Goal: Contribute content

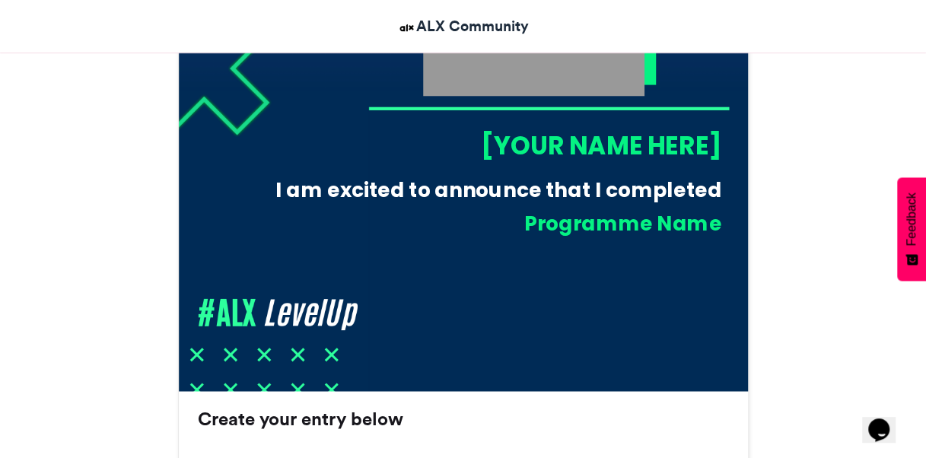
scroll to position [664, 0]
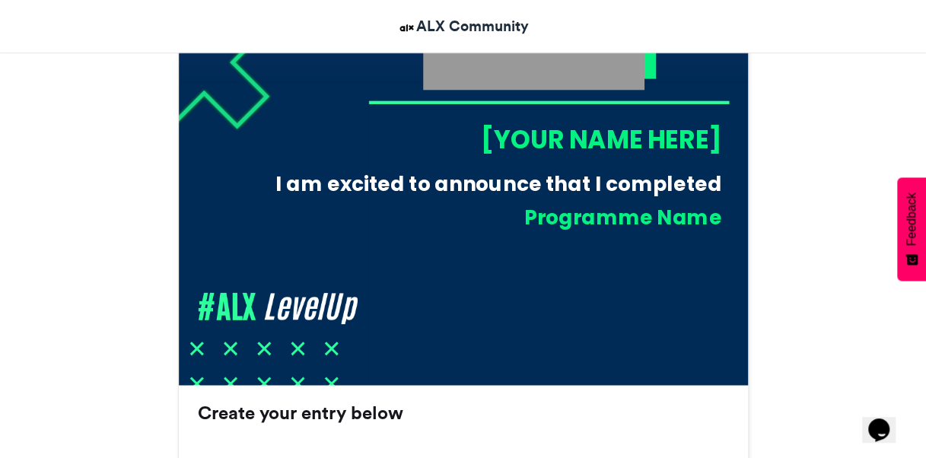
click at [632, 211] on div "Programme Name" at bounding box center [503, 217] width 436 height 28
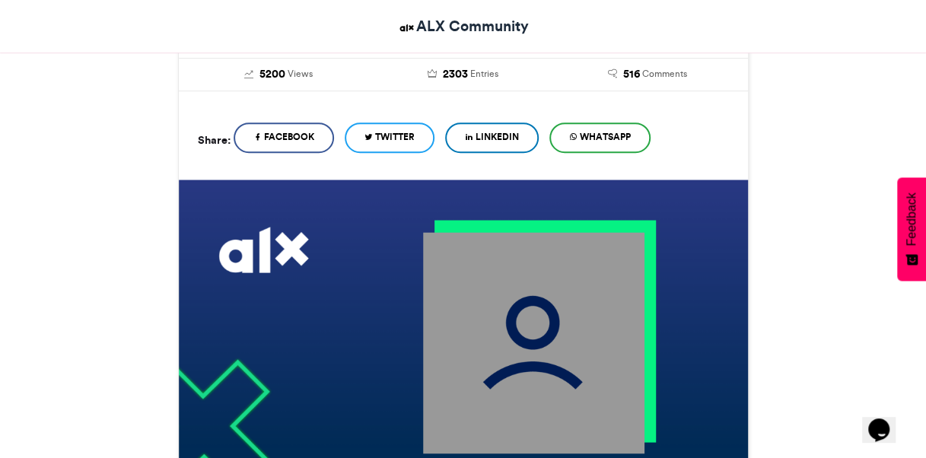
scroll to position [309, 0]
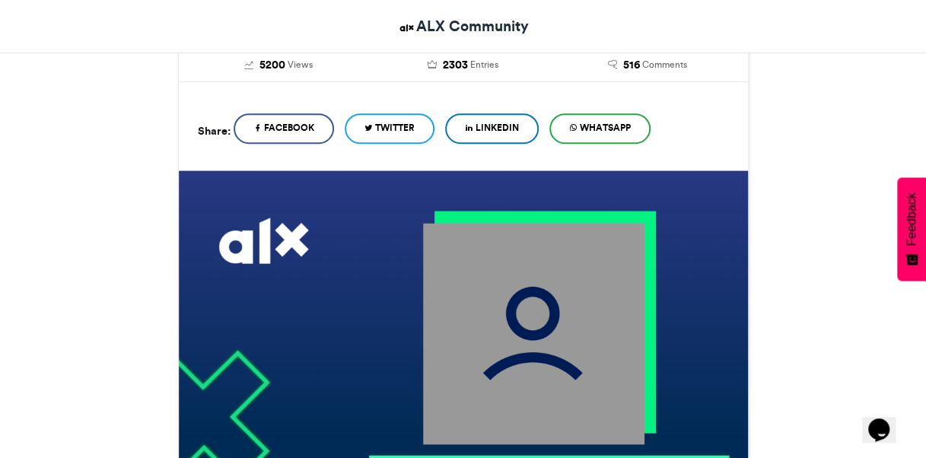
click at [473, 286] on img at bounding box center [532, 333] width 221 height 221
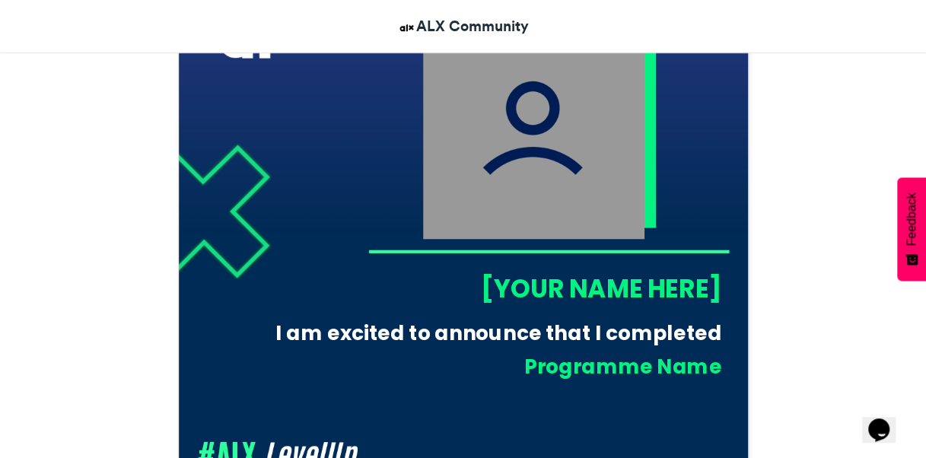
scroll to position [517, 0]
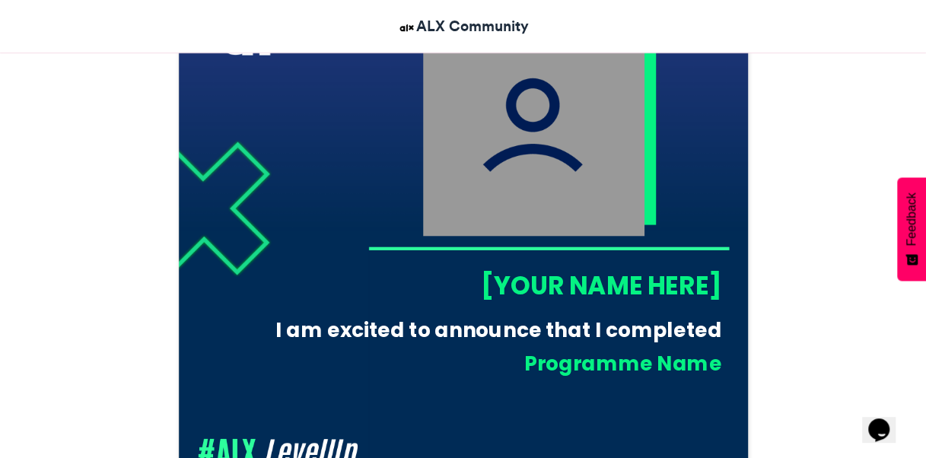
click at [578, 350] on div "Programme Name" at bounding box center [503, 363] width 436 height 28
click at [568, 291] on div "[YOUR NAME HERE]" at bounding box center [544, 285] width 353 height 35
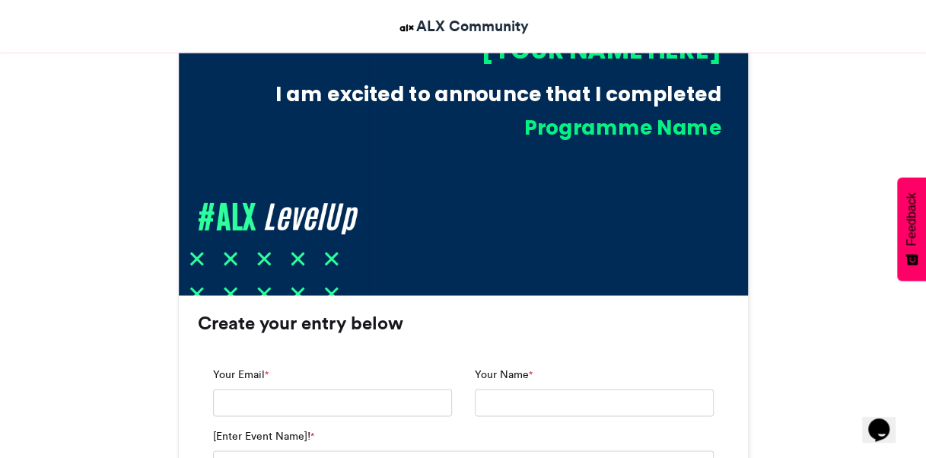
scroll to position [755, 0]
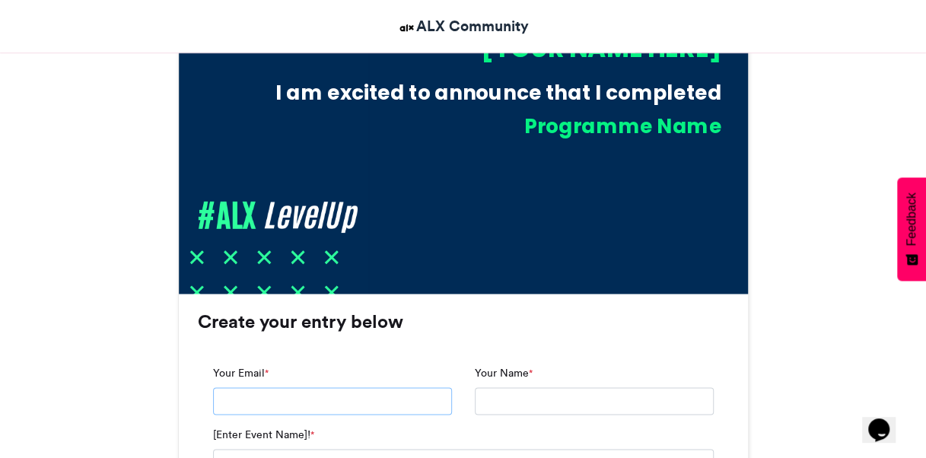
click at [365, 408] on input "Your Email *" at bounding box center [332, 400] width 239 height 27
type input "**********"
click at [516, 396] on input "Your Name *" at bounding box center [594, 400] width 239 height 27
type input "**********"
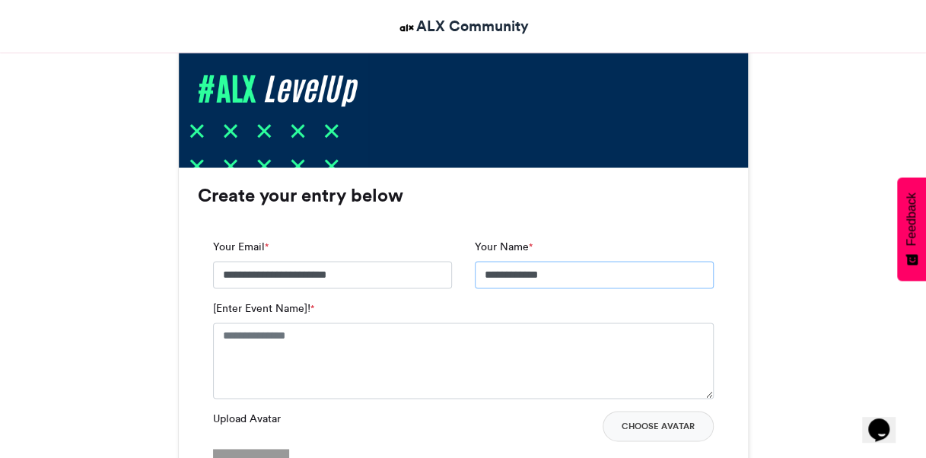
scroll to position [890, 0]
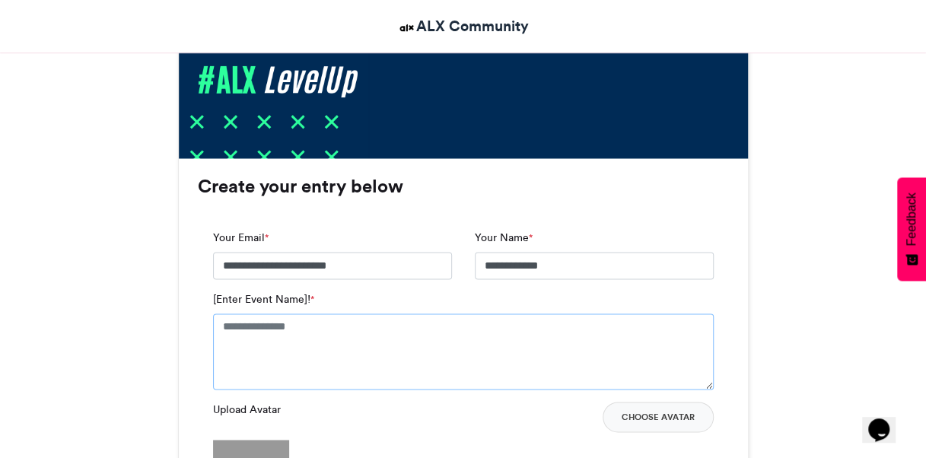
click at [289, 326] on textarea "[Enter Event Name]! *" at bounding box center [463, 352] width 501 height 76
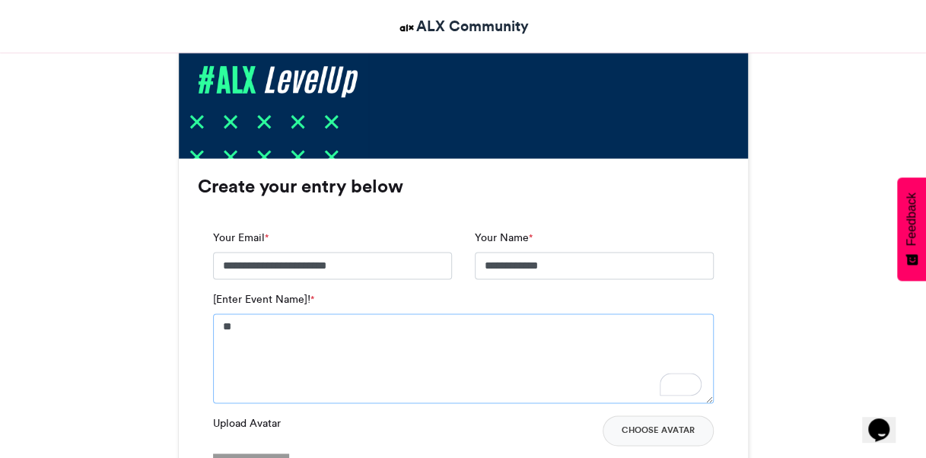
type textarea "*"
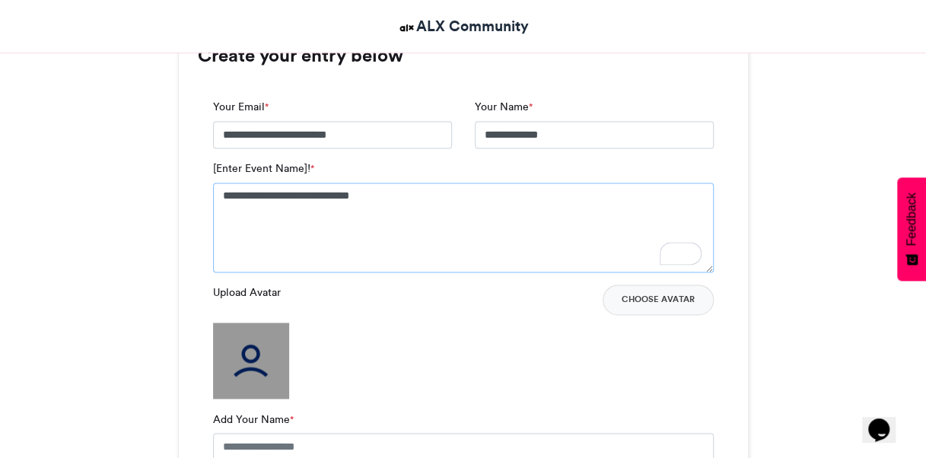
scroll to position [1036, 0]
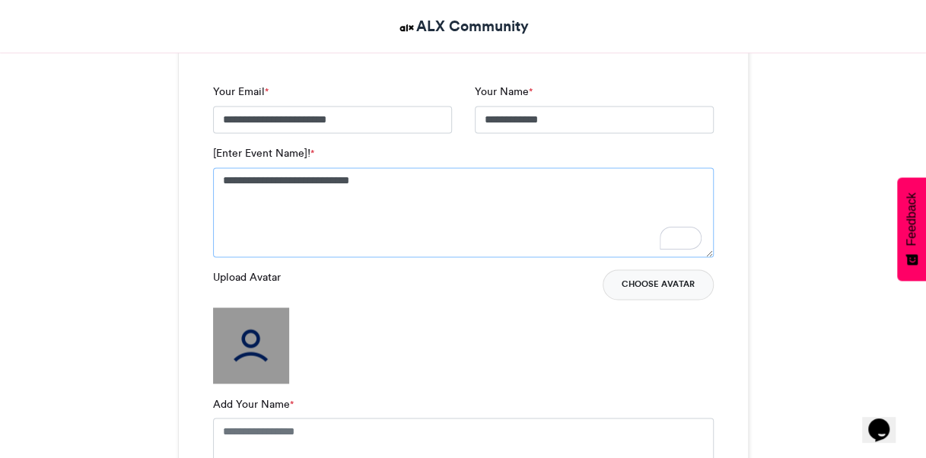
type textarea "**********"
click at [667, 285] on button "Choose Avatar" at bounding box center [658, 284] width 111 height 30
click at [215, 326] on img at bounding box center [251, 345] width 76 height 76
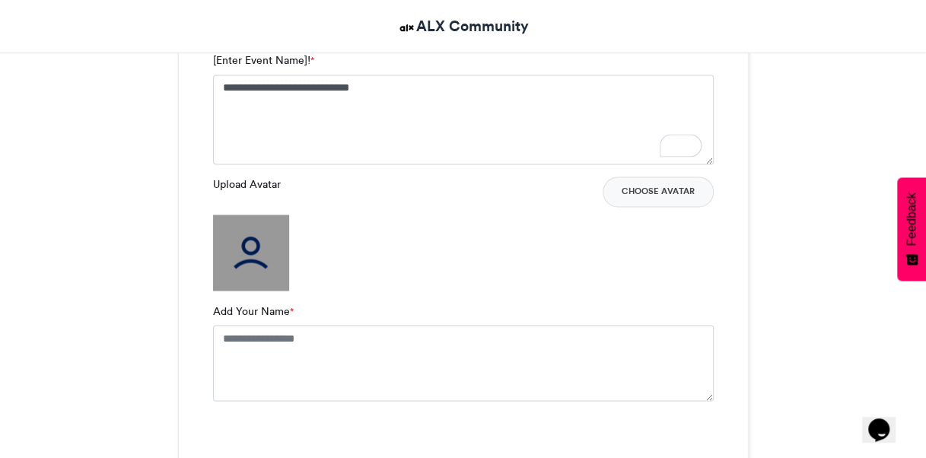
scroll to position [1137, 0]
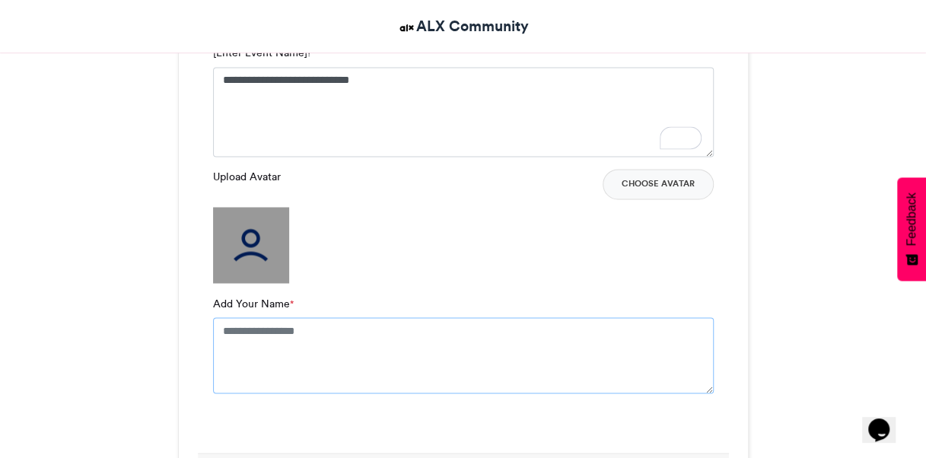
click at [272, 334] on textarea "Add Your Name *" at bounding box center [463, 355] width 501 height 76
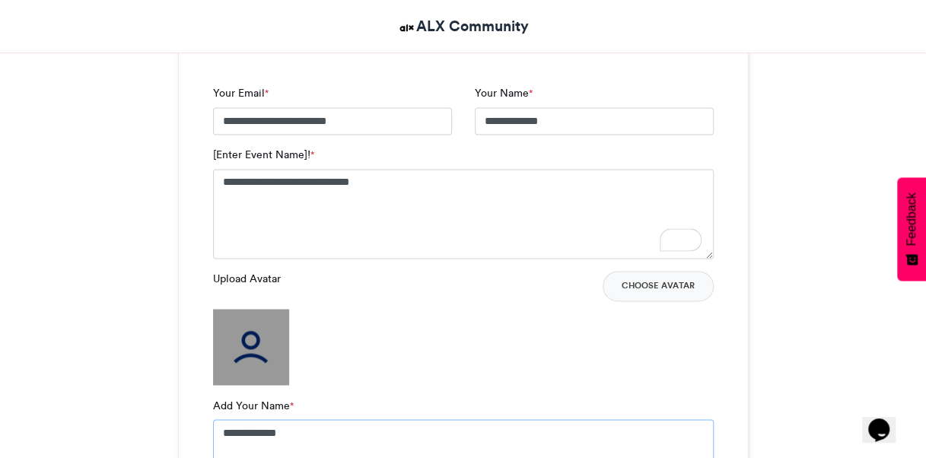
scroll to position [1027, 0]
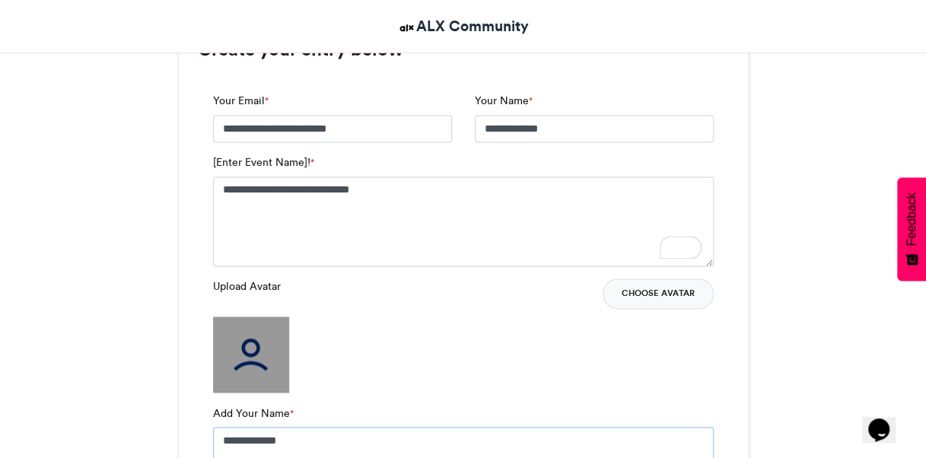
type textarea "**********"
click at [661, 298] on button "Choose Avatar" at bounding box center [658, 293] width 111 height 30
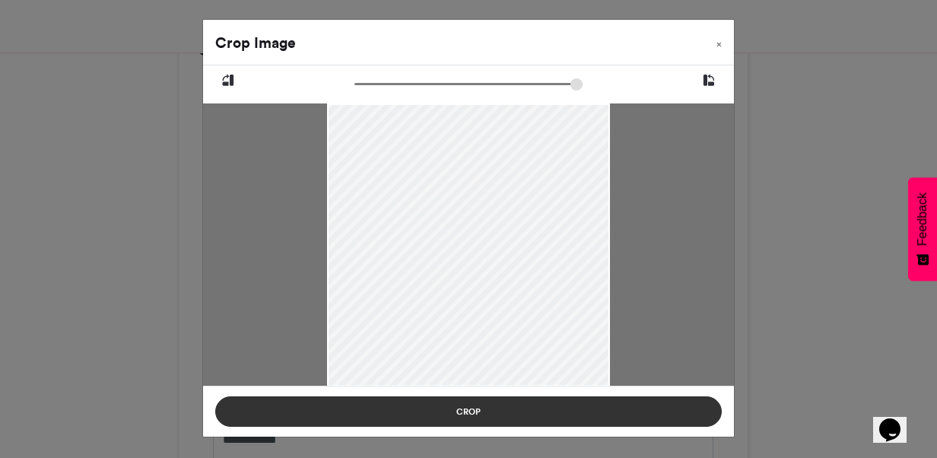
click at [519, 409] on button "Crop" at bounding box center [468, 411] width 507 height 30
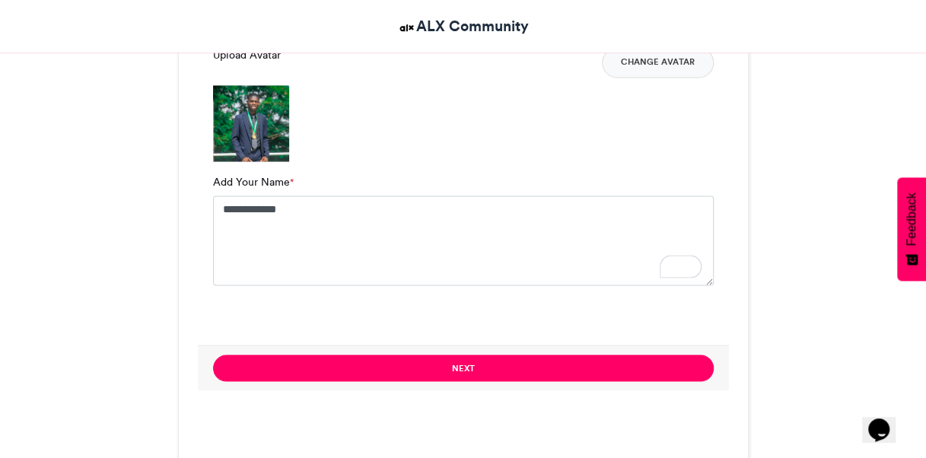
scroll to position [1263, 0]
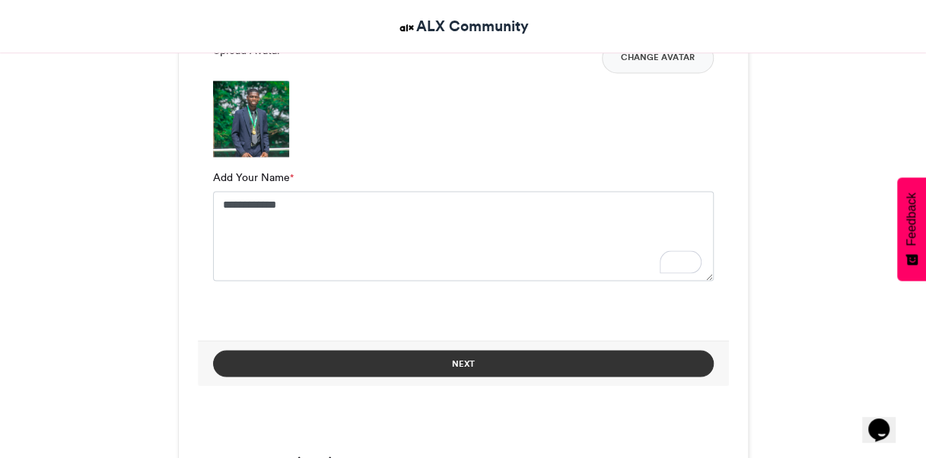
click at [435, 354] on button "Next" at bounding box center [463, 363] width 501 height 27
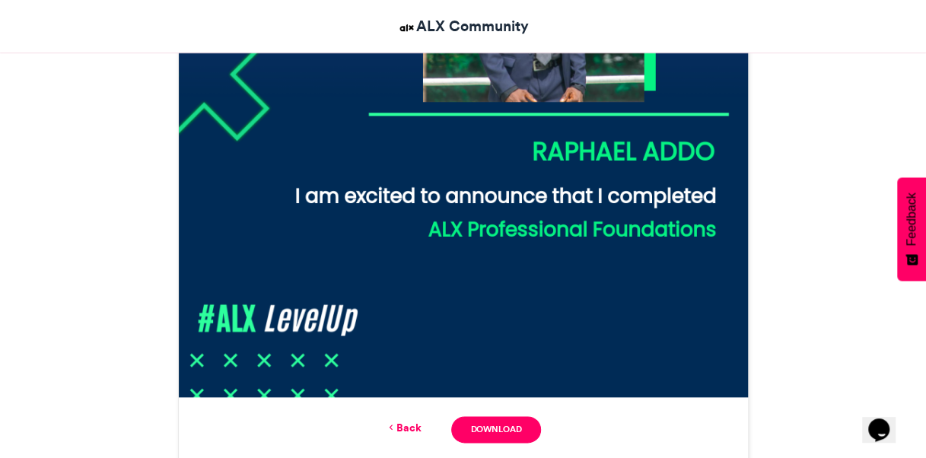
scroll to position [677, 0]
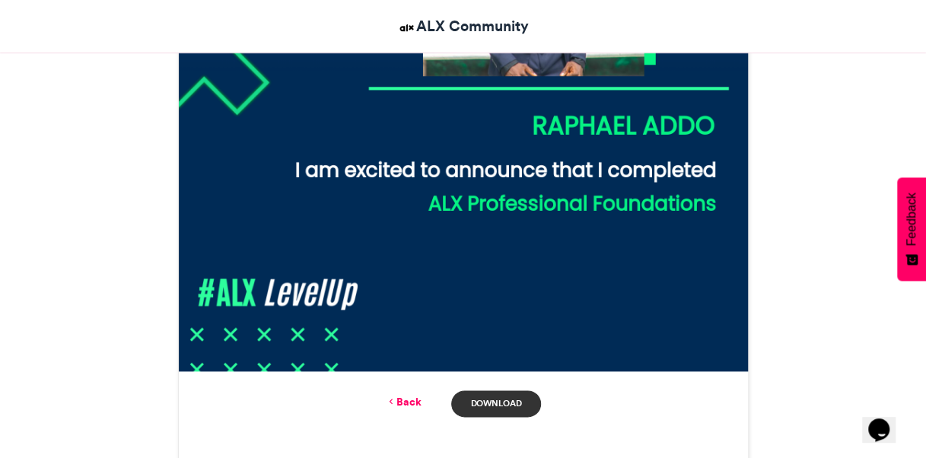
click at [479, 399] on link "Download" at bounding box center [495, 403] width 89 height 27
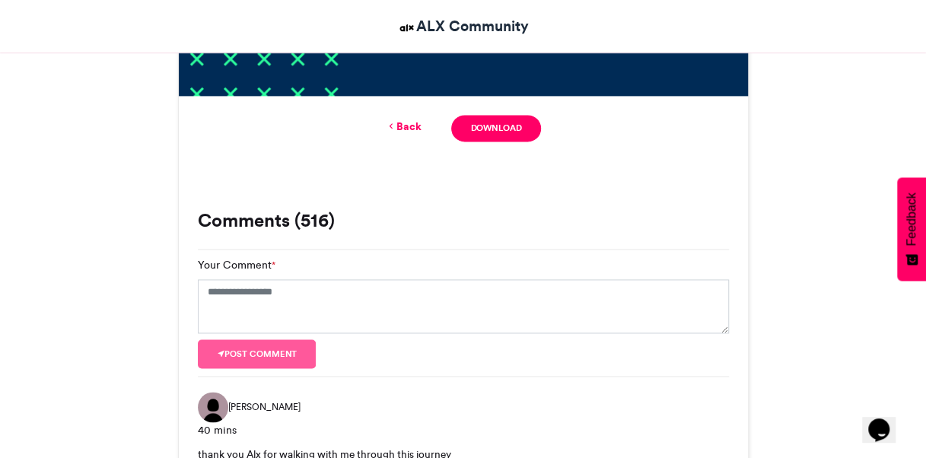
scroll to position [960, 0]
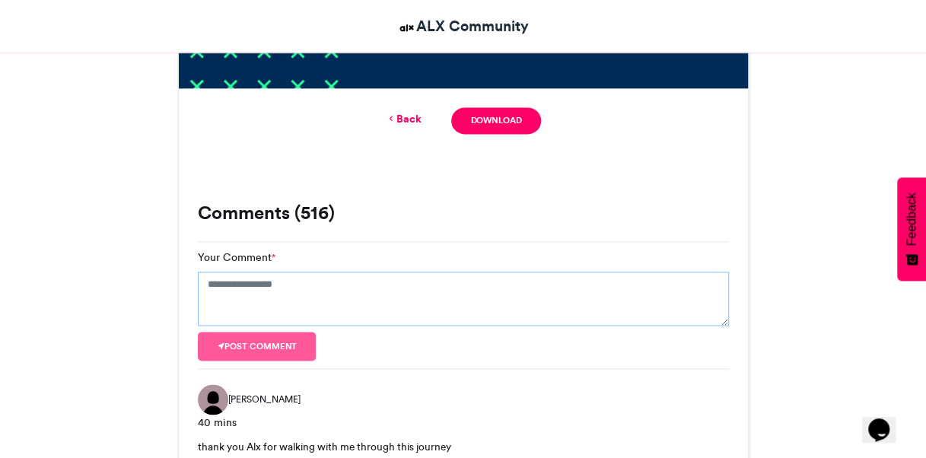
click at [259, 301] on textarea "Your Comment *" at bounding box center [463, 299] width 531 height 55
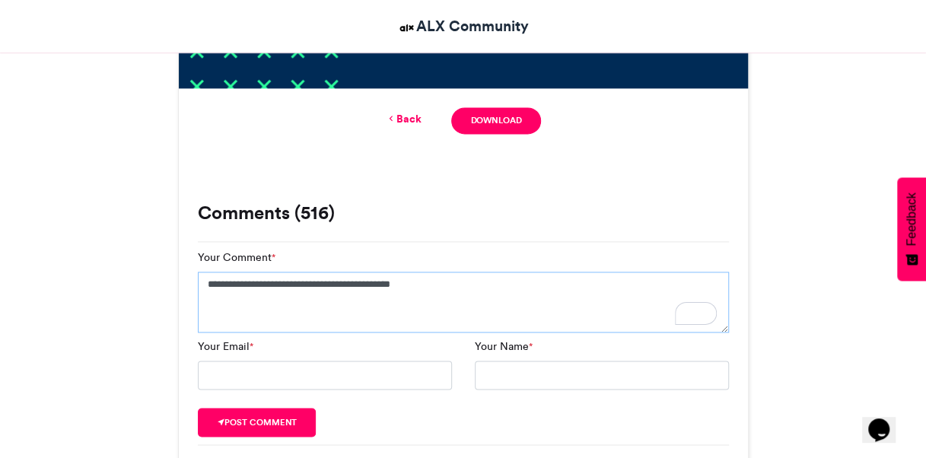
type textarea "**********"
click at [272, 367] on input "Your Email *" at bounding box center [325, 375] width 254 height 29
type input "**********"
click at [508, 361] on input "Your Name *" at bounding box center [602, 375] width 254 height 29
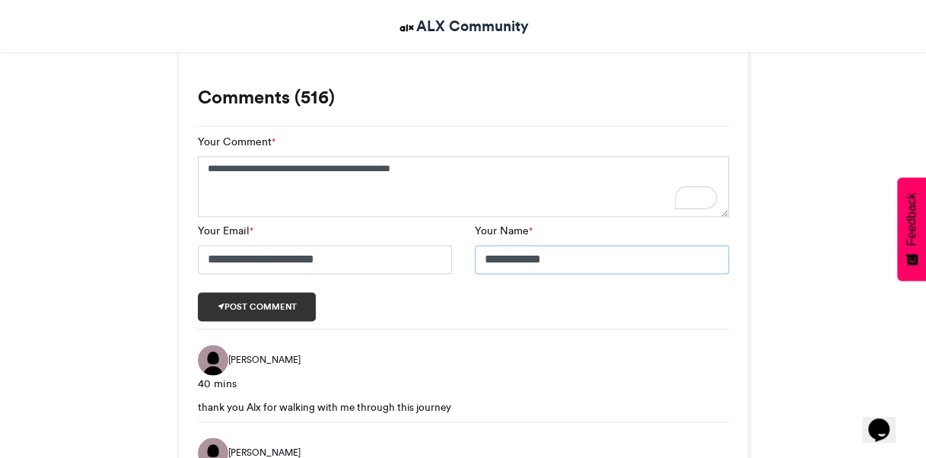
scroll to position [1076, 0]
type input "*******"
click at [278, 309] on button "Post comment" at bounding box center [257, 306] width 119 height 29
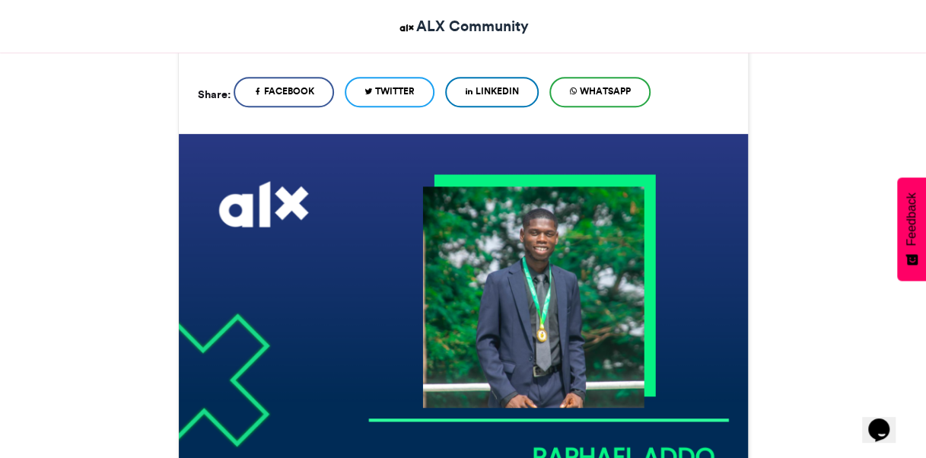
scroll to position [342, 0]
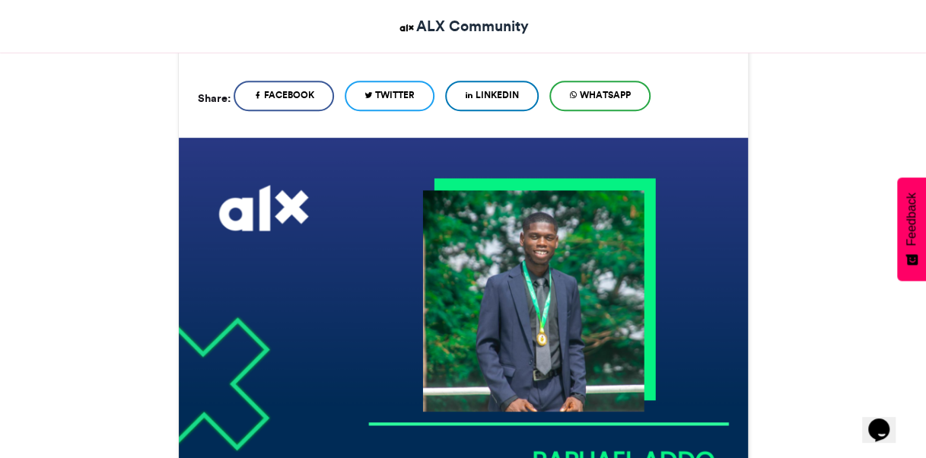
click at [511, 91] on span "LinkedIn" at bounding box center [497, 95] width 43 height 14
